Goal: Task Accomplishment & Management: Use online tool/utility

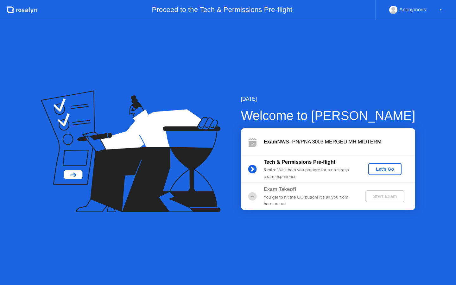
drag, startPoint x: 0, startPoint y: 0, endPoint x: 383, endPoint y: 168, distance: 418.0
click at [383, 168] on div "Let's Go" at bounding box center [385, 168] width 28 height 5
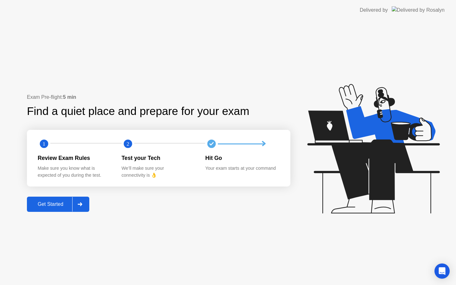
click at [46, 213] on div "Exam Pre-flight: 5 min Find a quiet place and prepare for your exam 1 2 Review …" at bounding box center [228, 152] width 456 height 265
click at [49, 205] on div "Get Started" at bounding box center [50, 204] width 43 height 6
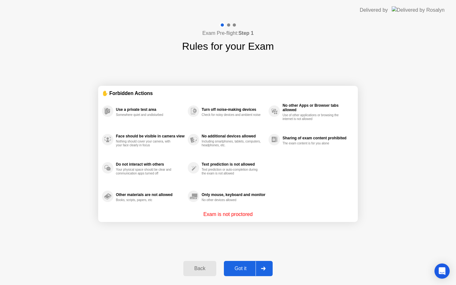
click at [239, 269] on div "Got it" at bounding box center [241, 269] width 30 height 6
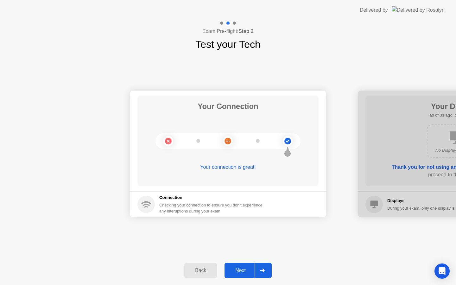
click at [239, 271] on div "Next" at bounding box center [240, 270] width 28 height 6
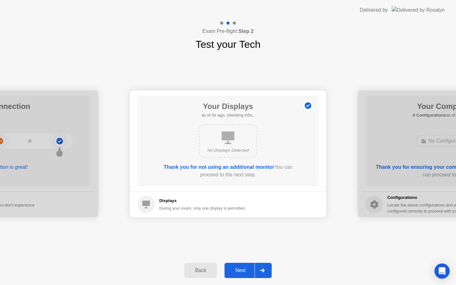
click at [239, 271] on div "Next" at bounding box center [240, 270] width 28 height 6
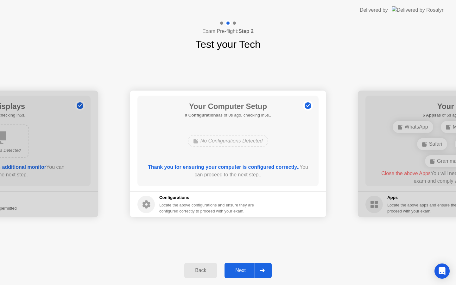
click at [239, 271] on div "Next" at bounding box center [240, 270] width 28 height 6
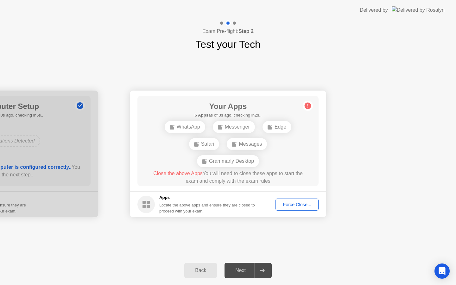
click at [296, 204] on div "Force Close..." at bounding box center [297, 204] width 39 height 5
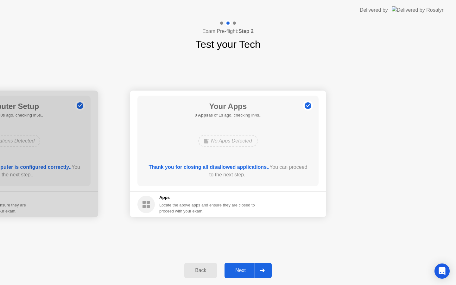
click at [242, 273] on div "Next" at bounding box center [240, 270] width 28 height 6
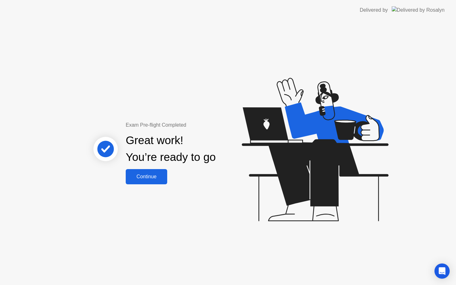
click at [137, 176] on div "Continue" at bounding box center [147, 177] width 38 height 6
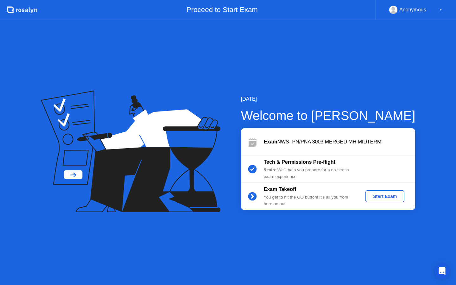
click at [386, 198] on div "Start Exam" at bounding box center [385, 196] width 34 height 5
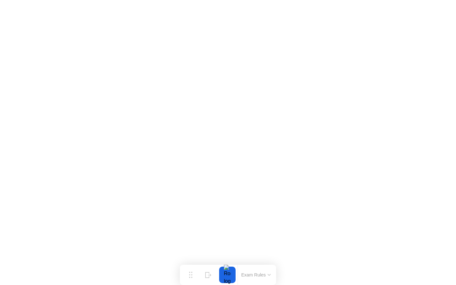
click at [269, 274] on icon at bounding box center [269, 274] width 3 height 1
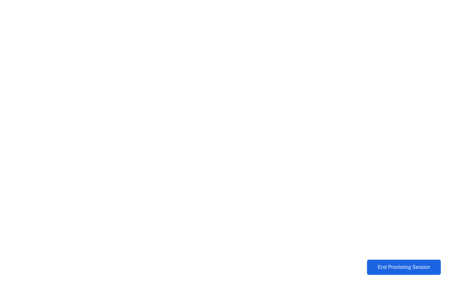
click at [415, 266] on div "End Proctoring Session" at bounding box center [403, 267] width 70 height 6
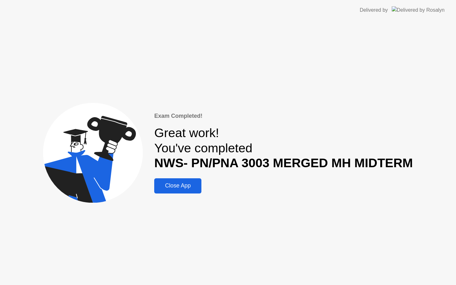
click at [185, 188] on div "Close App" at bounding box center [177, 185] width 43 height 7
